Goal: Transaction & Acquisition: Purchase product/service

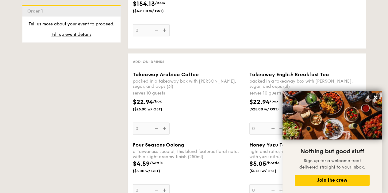
scroll to position [797, 0]
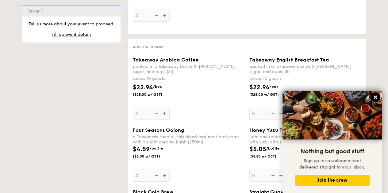
click at [376, 97] on icon at bounding box center [375, 98] width 6 height 6
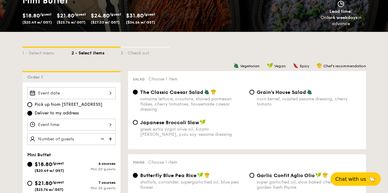
scroll to position [194, 0]
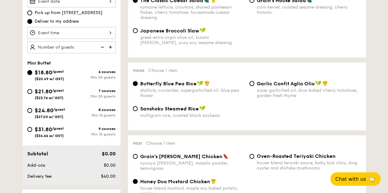
click at [59, 89] on span "/guest" at bounding box center [58, 91] width 12 height 4
click at [32, 89] on input "$21.80 /guest ($23.76 w/ GST) 7 courses Min 20 guests" at bounding box center [29, 91] width 5 height 5
radio input "true"
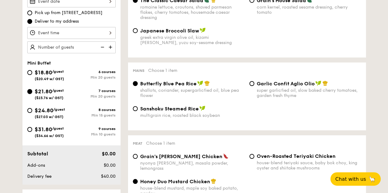
radio input "false"
radio input "true"
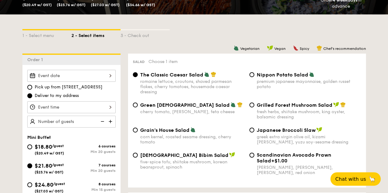
scroll to position [132, 0]
